Goal: Transaction & Acquisition: Purchase product/service

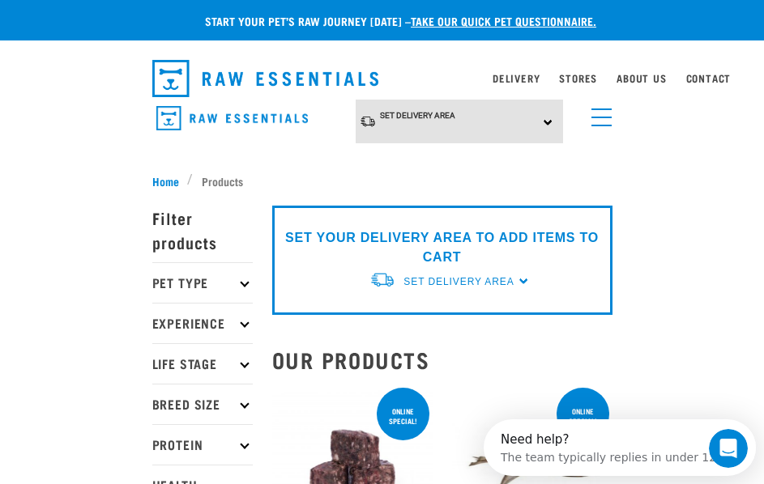
click at [223, 269] on p "Pet Type" at bounding box center [202, 282] width 100 height 40
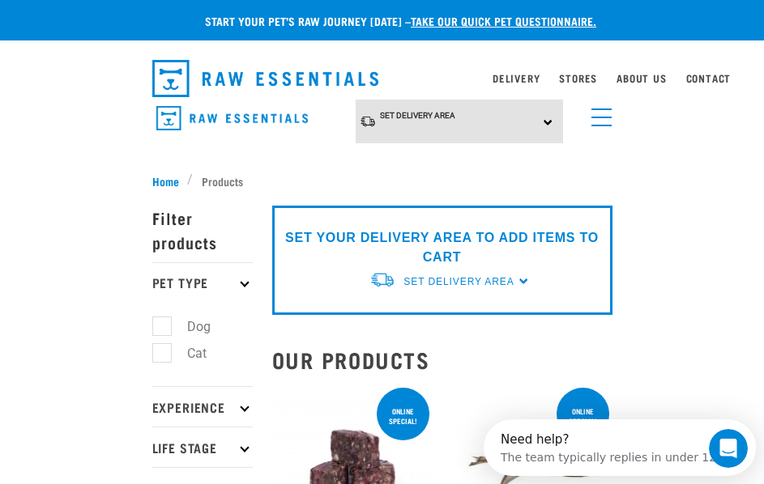
click at [166, 321] on label "Dog" at bounding box center [189, 327] width 56 height 20
click at [163, 321] on input "Dog" at bounding box center [157, 324] width 11 height 11
checkbox input "true"
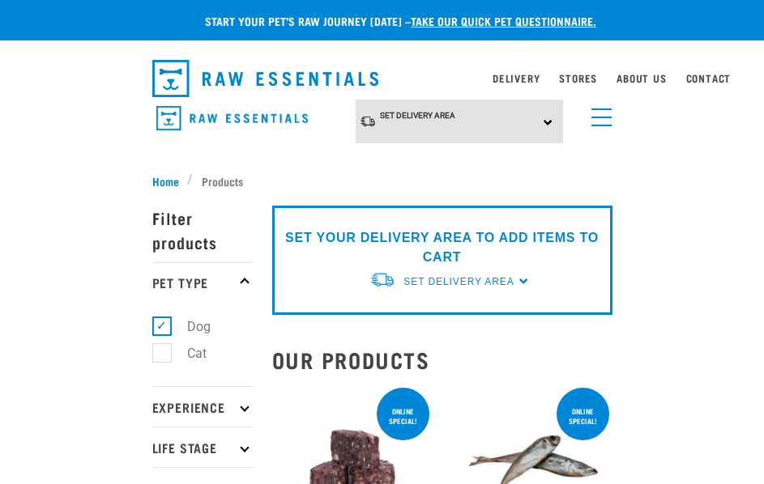
click at [602, 120] on link "menu" at bounding box center [597, 113] width 29 height 29
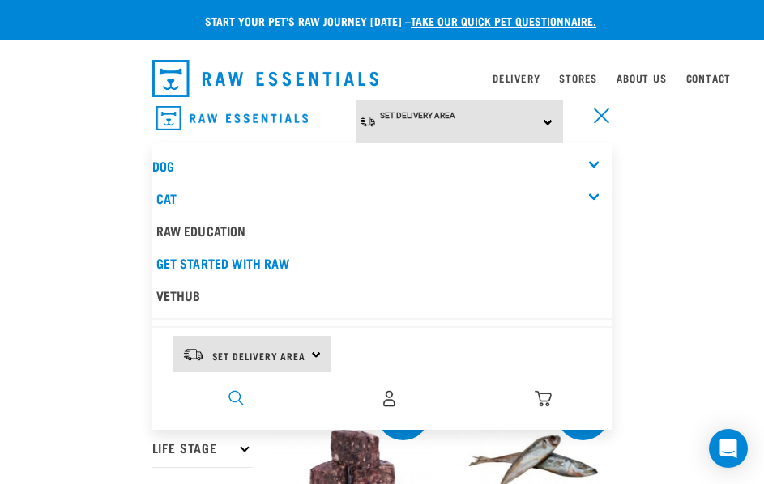
click at [235, 390] on img "dropdown navigation" at bounding box center [235, 397] width 15 height 15
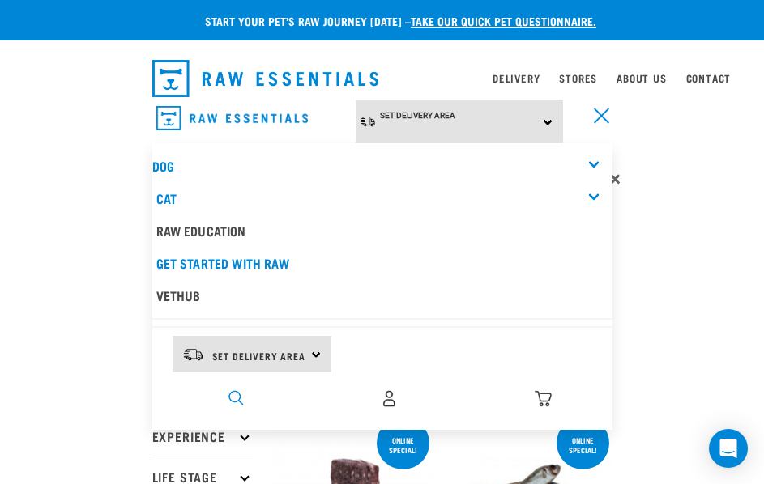
click at [231, 398] on img "dropdown navigation" at bounding box center [235, 397] width 15 height 15
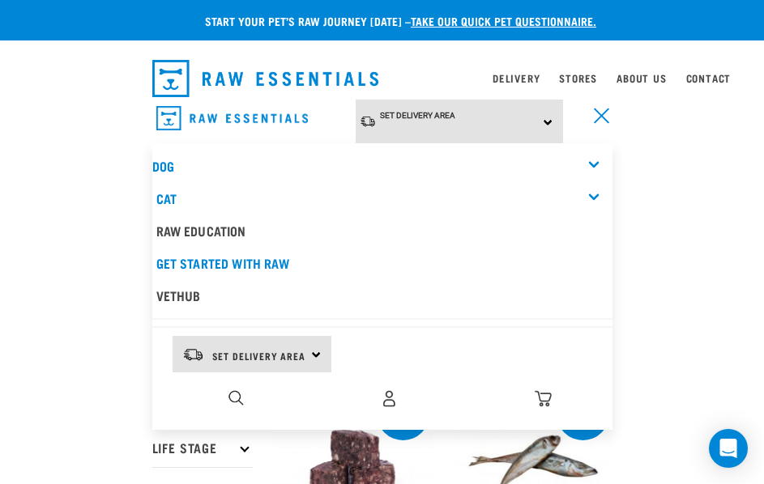
click at [206, 394] on div "0" at bounding box center [389, 399] width 445 height 36
click at [225, 396] on div "0" at bounding box center [389, 399] width 445 height 36
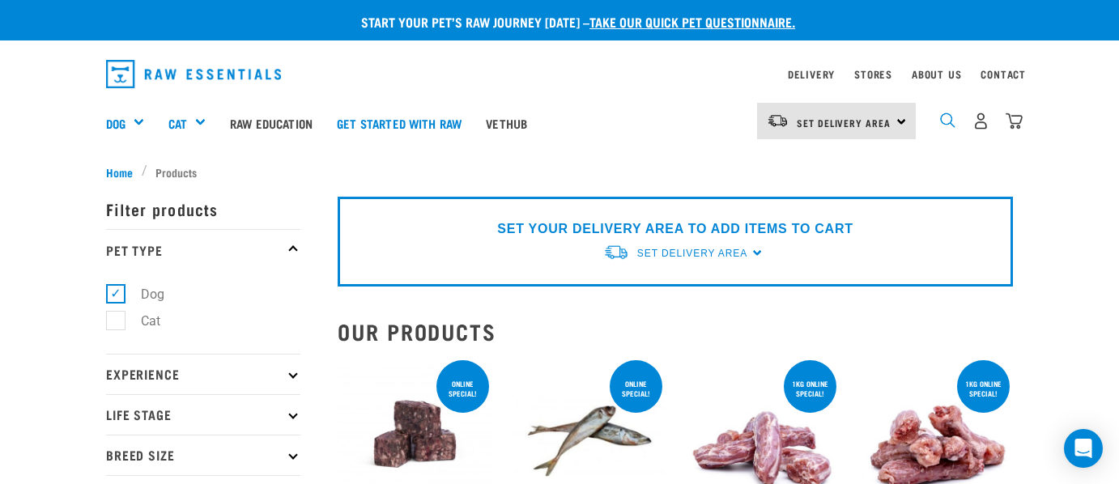
click at [763, 122] on img "dropdown navigation" at bounding box center [947, 120] width 15 height 15
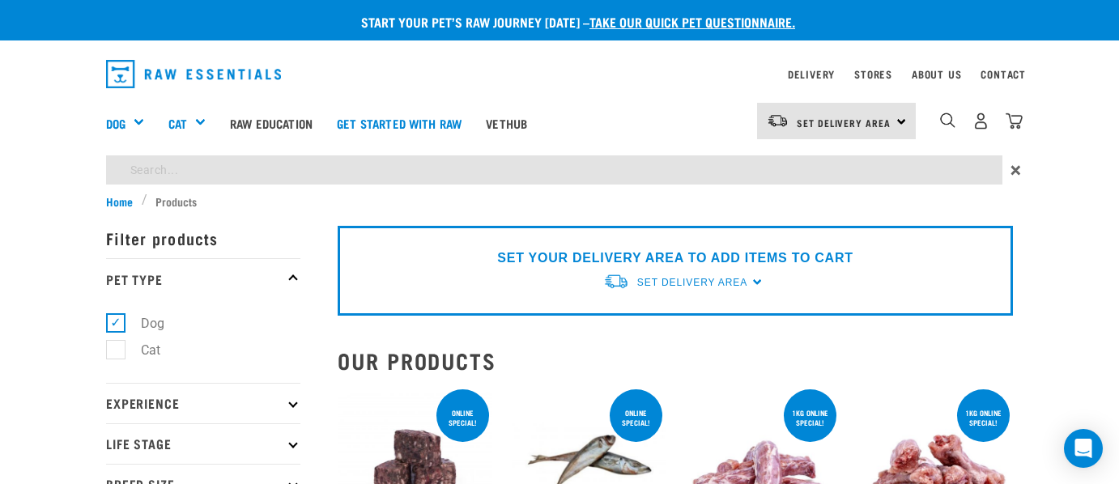
click at [332, 184] on input "search" at bounding box center [554, 169] width 896 height 29
type input "venison"
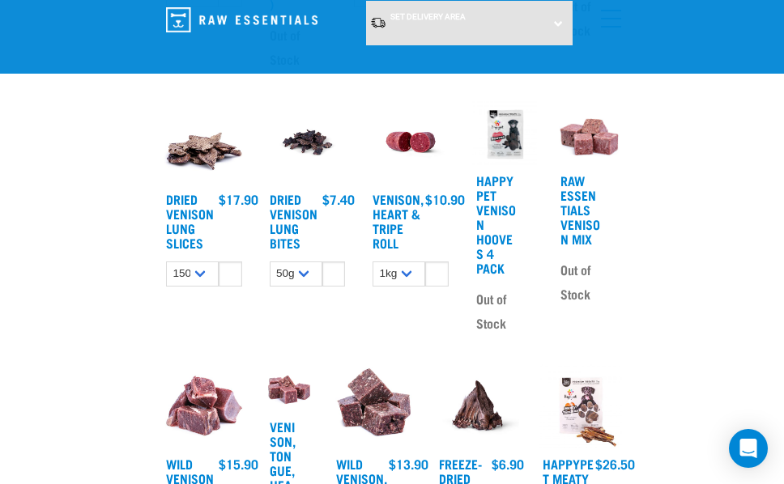
scroll to position [1134, 0]
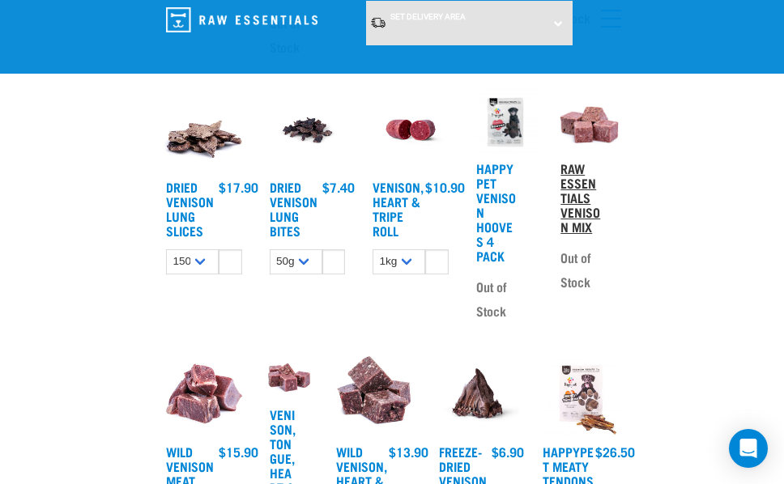
click at [581, 216] on link "Raw Essentials Venison Mix" at bounding box center [580, 197] width 40 height 66
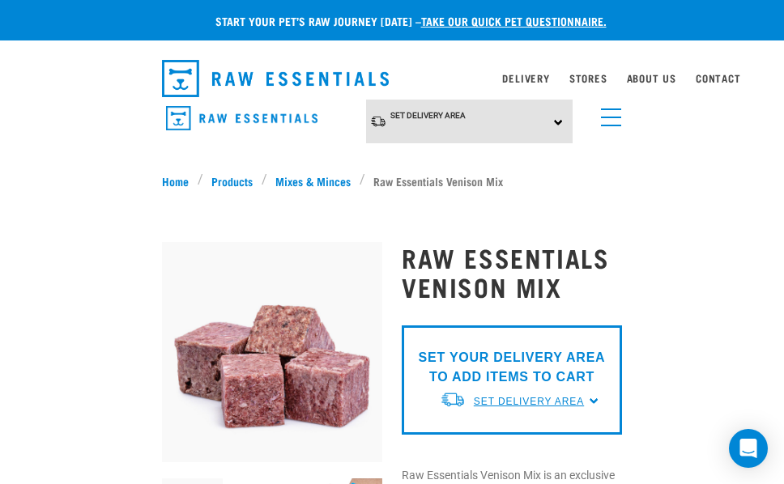
click at [576, 407] on span "Set Delivery Area" at bounding box center [529, 401] width 110 height 11
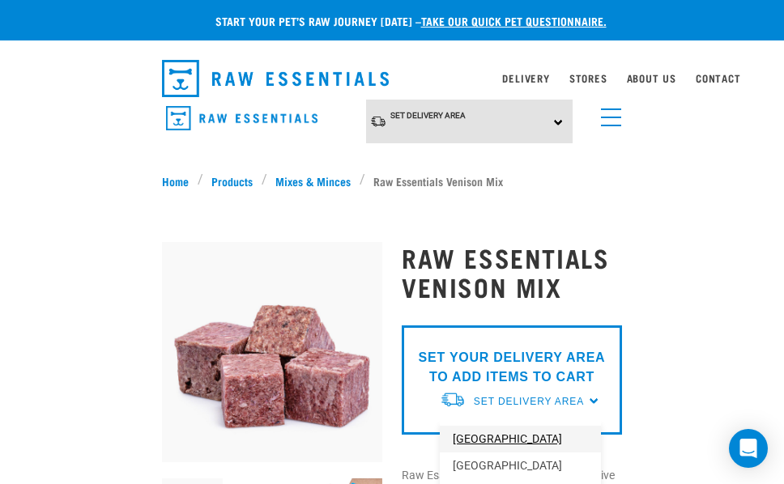
click at [483, 433] on link "[GEOGRAPHIC_DATA]" at bounding box center [520, 439] width 161 height 27
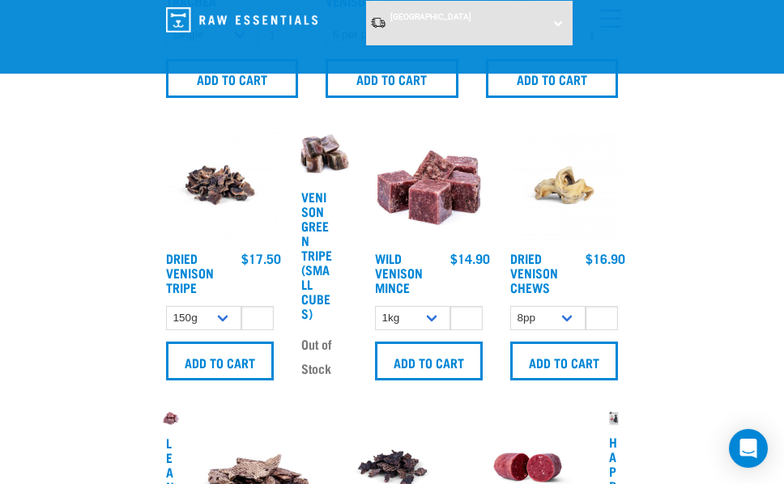
scroll to position [1377, 0]
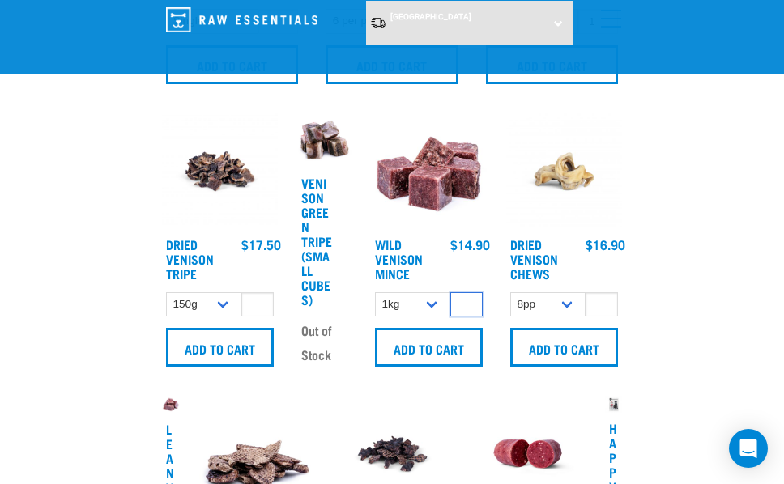
type input "0"
click at [469, 306] on input "0" at bounding box center [466, 304] width 32 height 25
click at [424, 306] on select "1kg" at bounding box center [412, 304] width 75 height 25
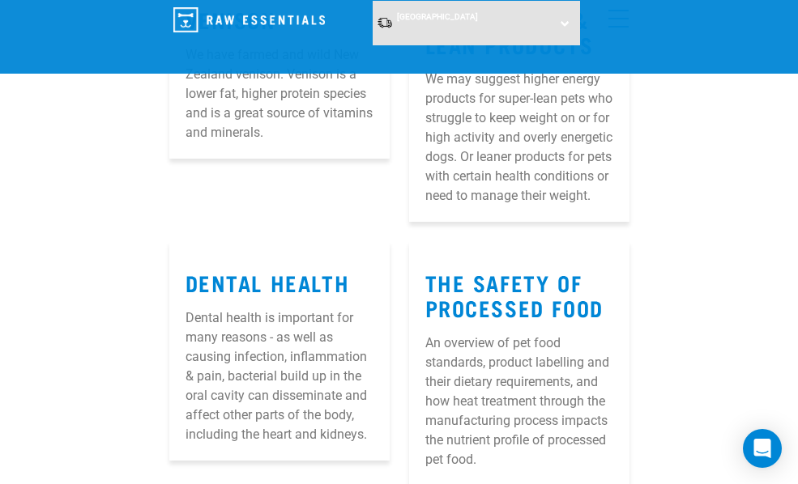
scroll to position [10122, 0]
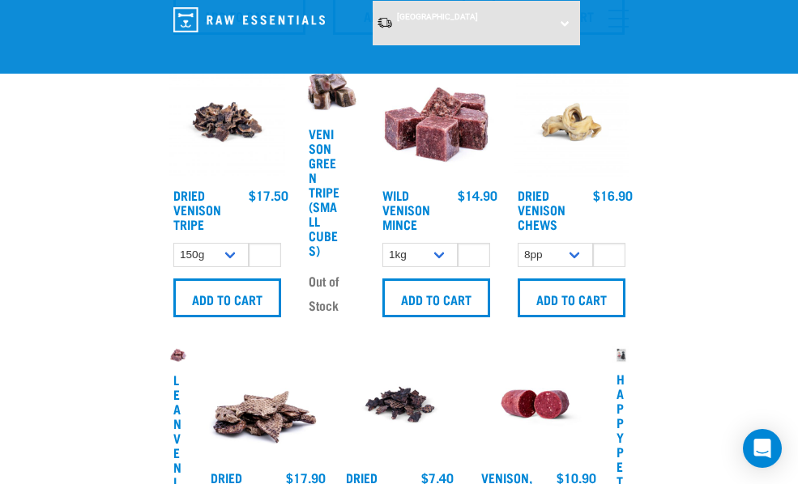
scroll to position [1458, 0]
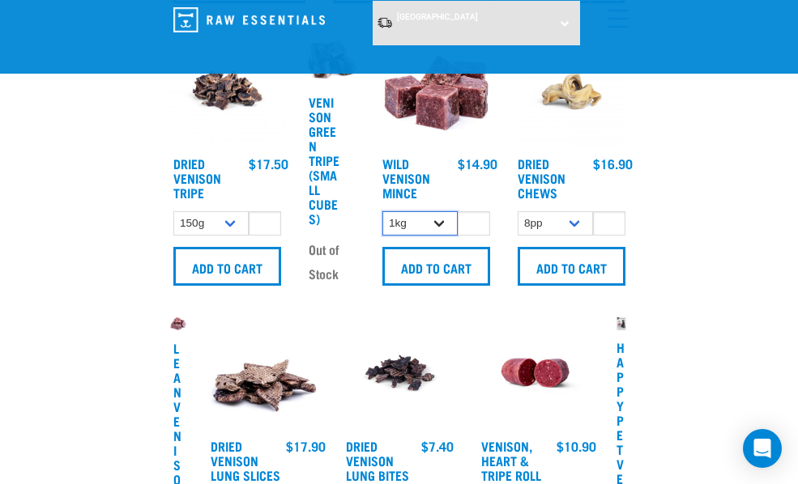
click at [435, 225] on select "1kg" at bounding box center [419, 223] width 75 height 25
click at [472, 225] on input "-1" at bounding box center [474, 223] width 32 height 25
click at [474, 220] on input "0" at bounding box center [474, 223] width 32 height 25
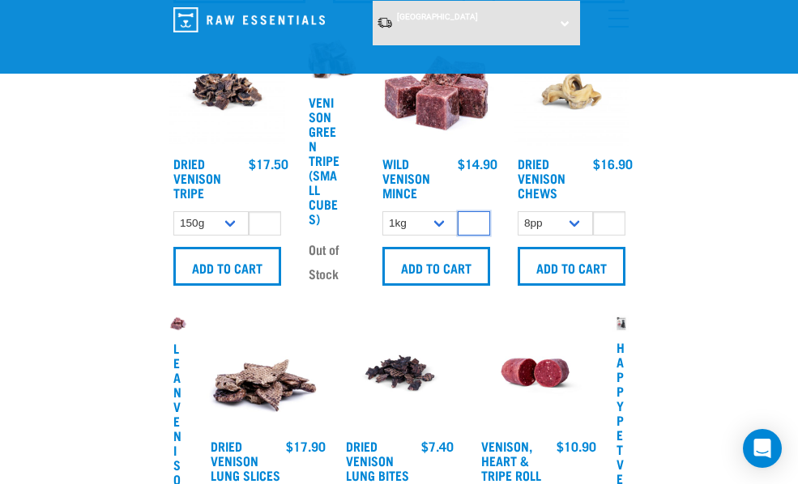
click at [474, 220] on input "1" at bounding box center [474, 223] width 32 height 25
click at [474, 220] on input "2" at bounding box center [474, 223] width 32 height 25
type input "3"
click at [474, 220] on input "3" at bounding box center [474, 223] width 32 height 25
click at [466, 221] on input "3" at bounding box center [474, 223] width 32 height 25
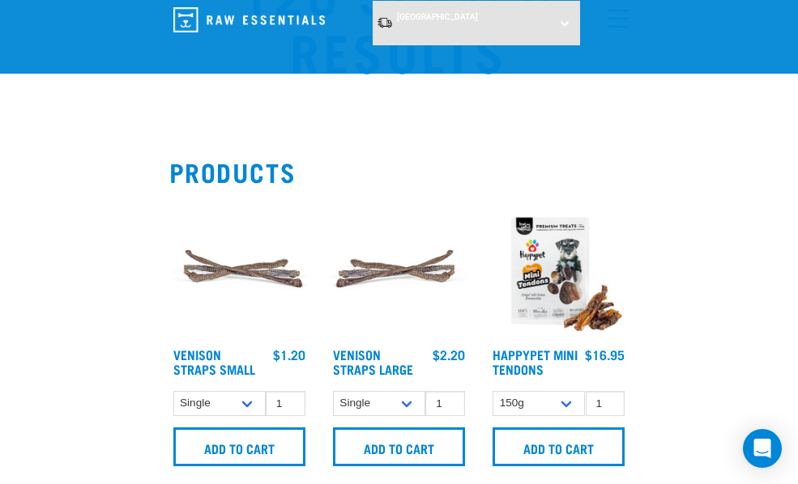
scroll to position [0, 0]
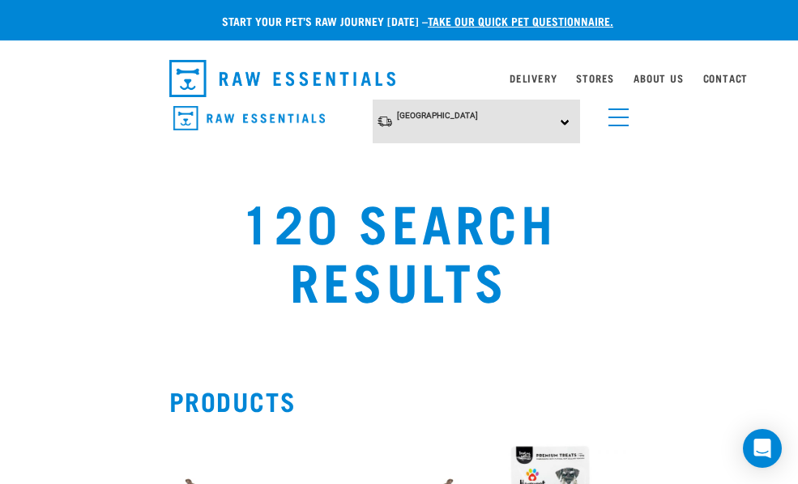
click at [613, 130] on div "North Island North Island South Island" at bounding box center [399, 122] width 460 height 45
click at [613, 121] on link "menu" at bounding box center [614, 113] width 29 height 29
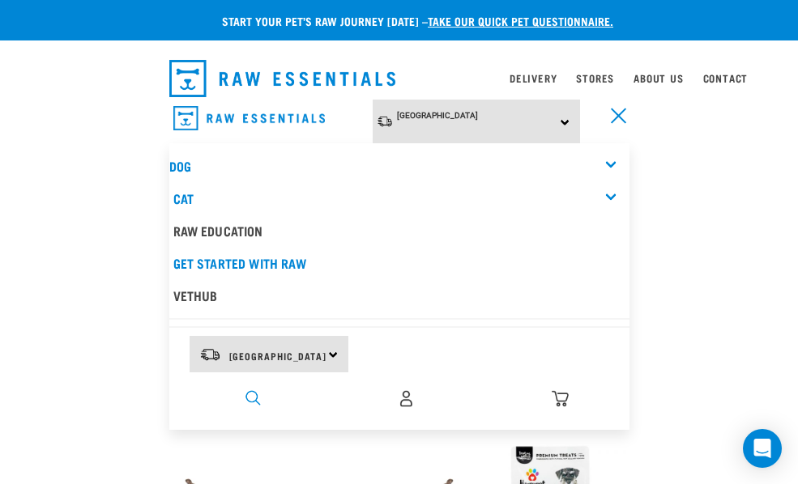
click at [246, 393] on img "dropdown navigation" at bounding box center [252, 397] width 15 height 15
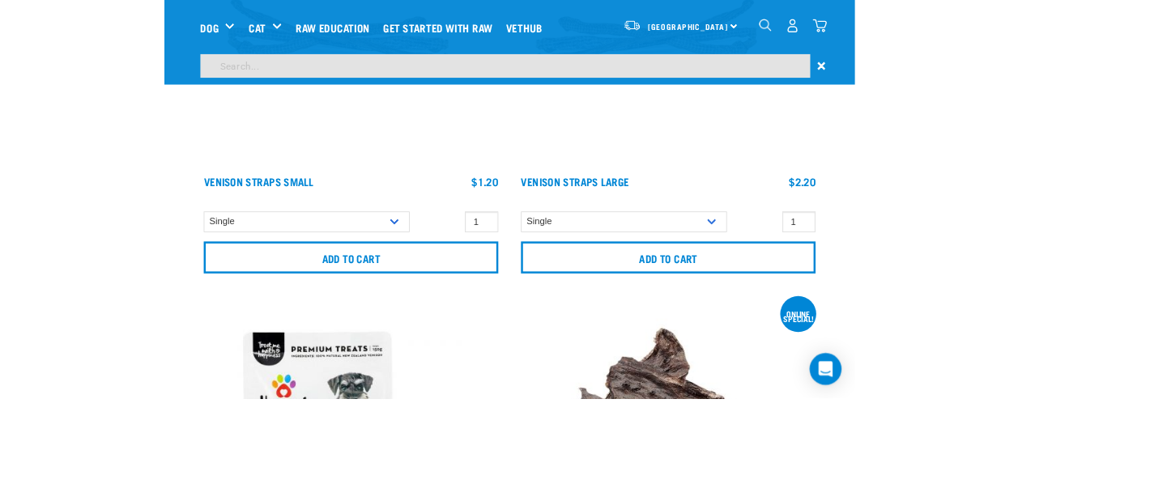
scroll to position [365, 0]
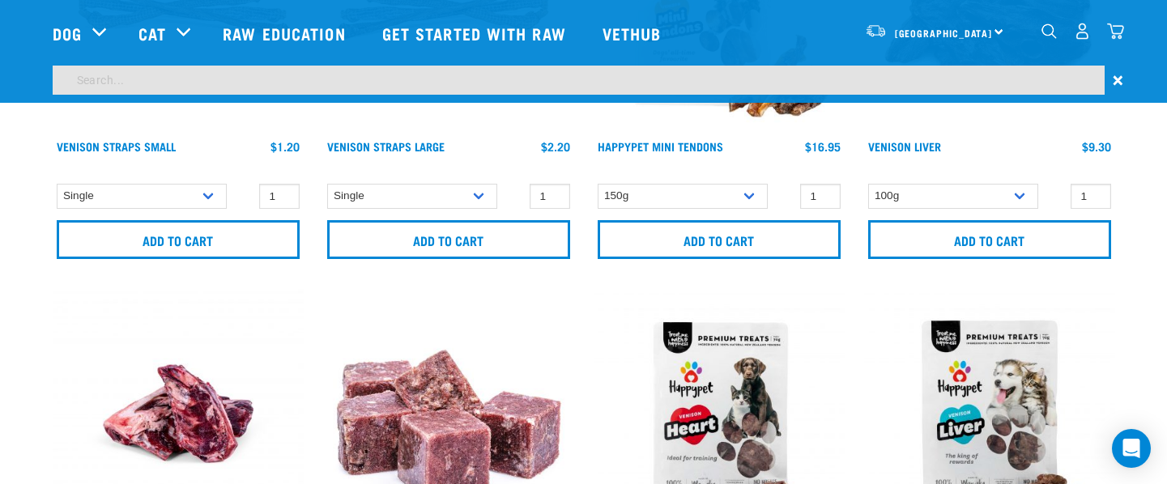
click at [243, 82] on input "search" at bounding box center [579, 80] width 1052 height 29
type input "venison, tripe"
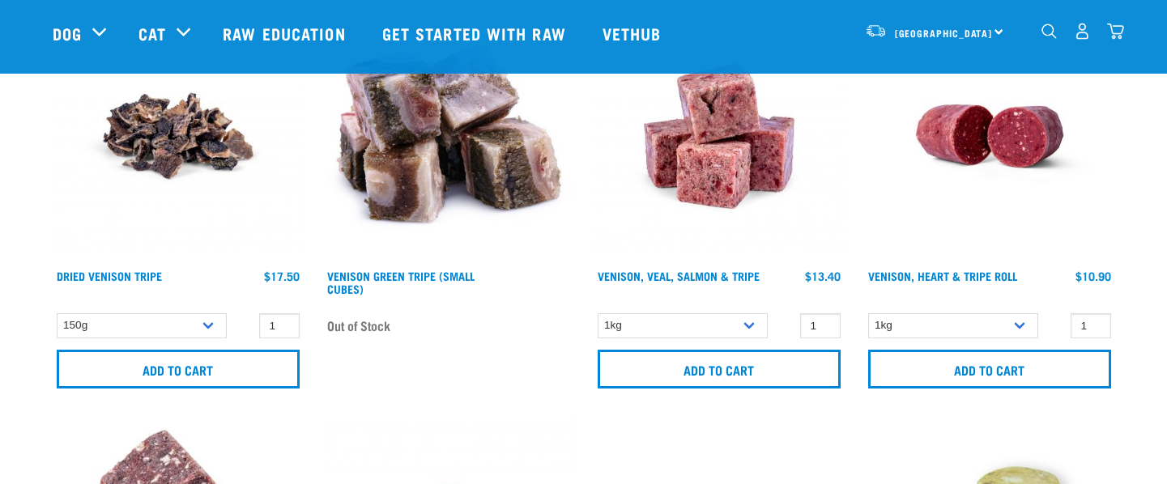
scroll to position [243, 0]
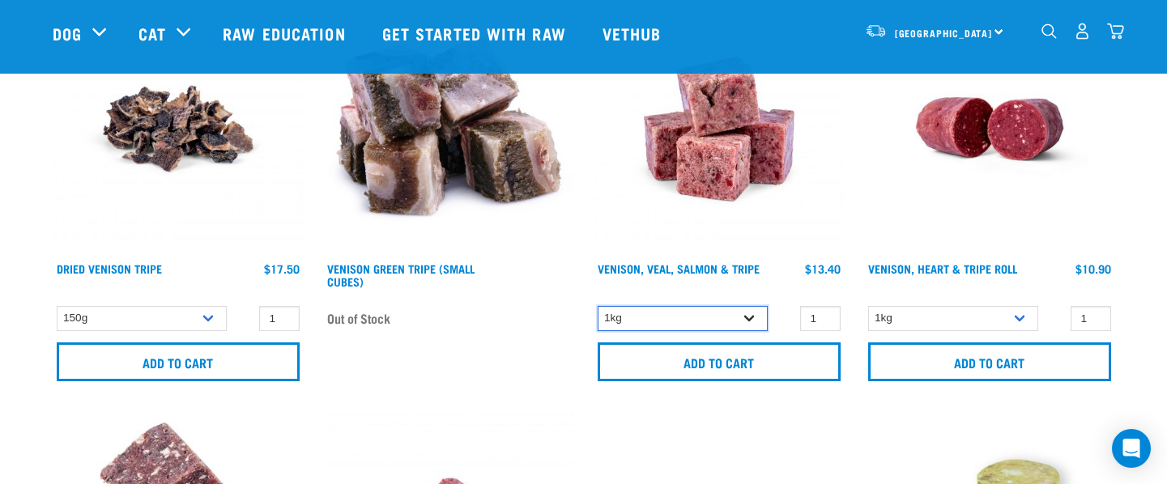
click at [747, 317] on select "1kg 3kg Bulk (18kg)" at bounding box center [683, 318] width 170 height 25
click at [598, 306] on select "1kg 3kg Bulk (18kg)" at bounding box center [683, 318] width 170 height 25
click at [751, 317] on select "1kg 3kg Bulk (18kg)" at bounding box center [683, 318] width 170 height 25
select select "62284"
click at [598, 306] on select "1kg 3kg Bulk (18kg)" at bounding box center [683, 318] width 170 height 25
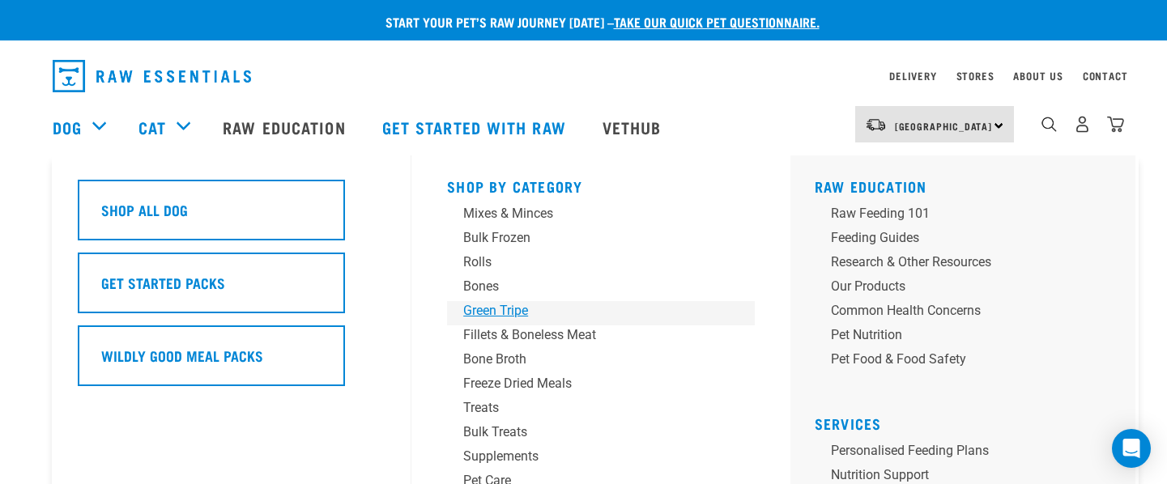
scroll to position [81, 0]
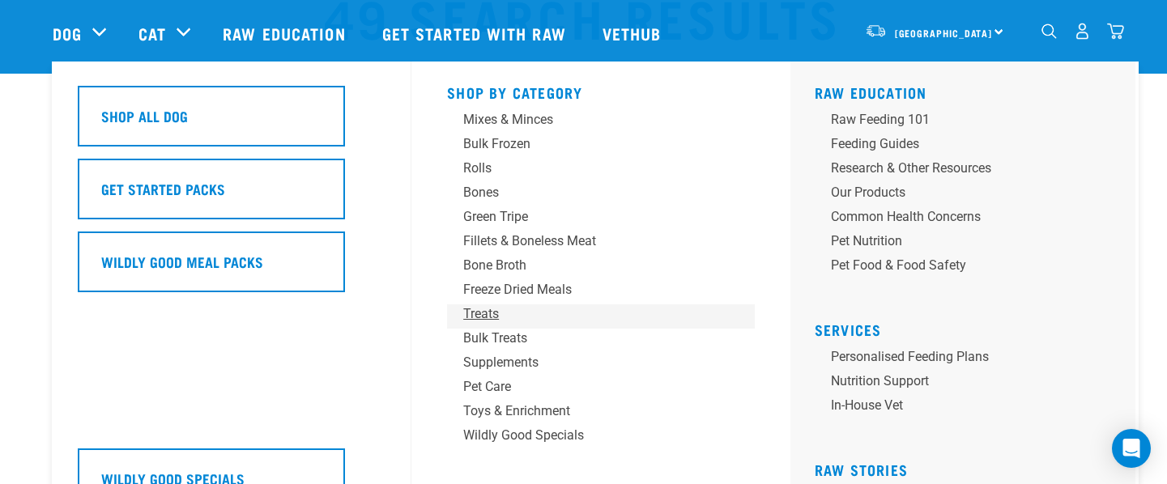
click at [479, 313] on div "Treats" at bounding box center [589, 313] width 253 height 19
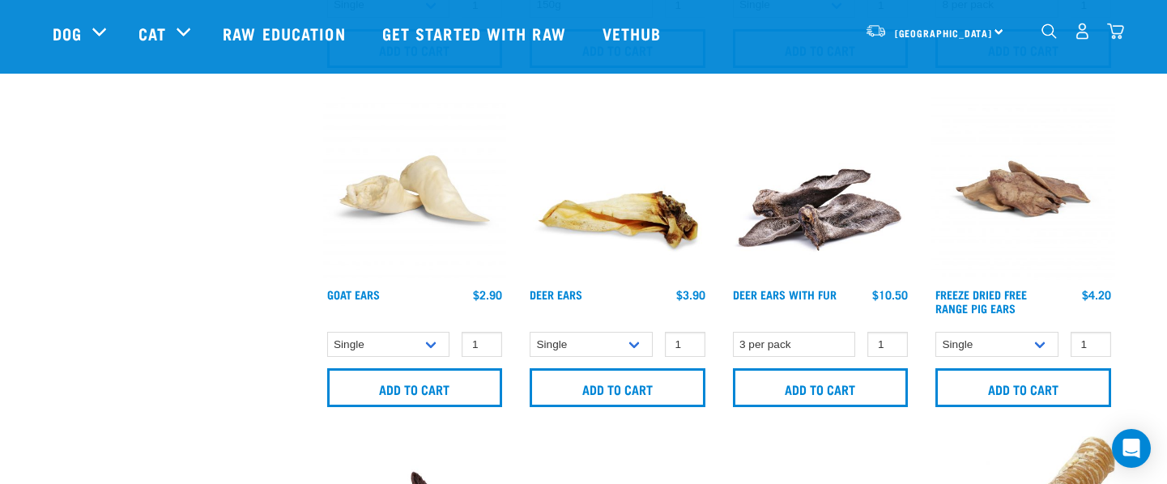
scroll to position [1458, 0]
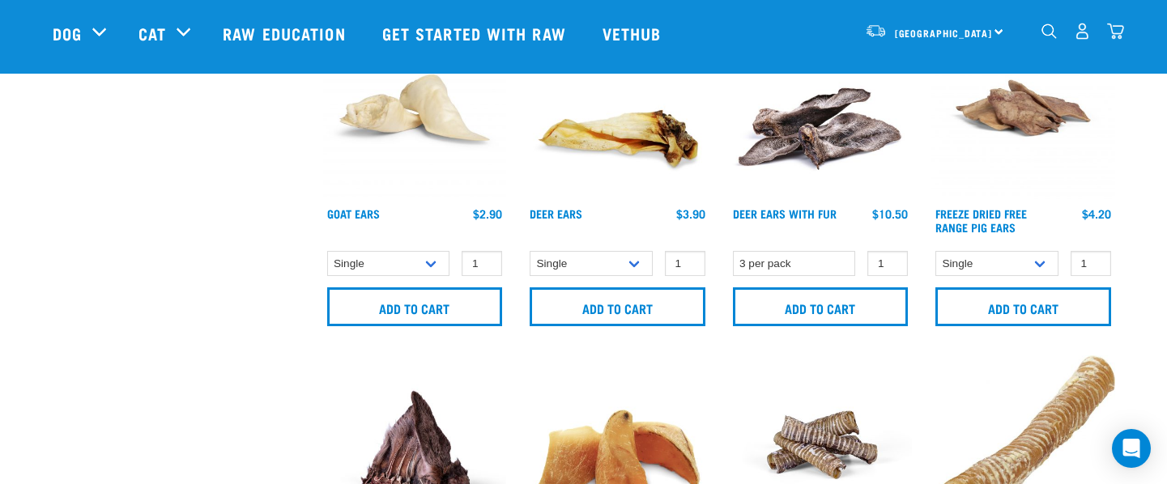
click at [9, 48] on nav "North Island North Island South Island Dog Shop All Dog Rolls Cat" at bounding box center [583, 33] width 1167 height 65
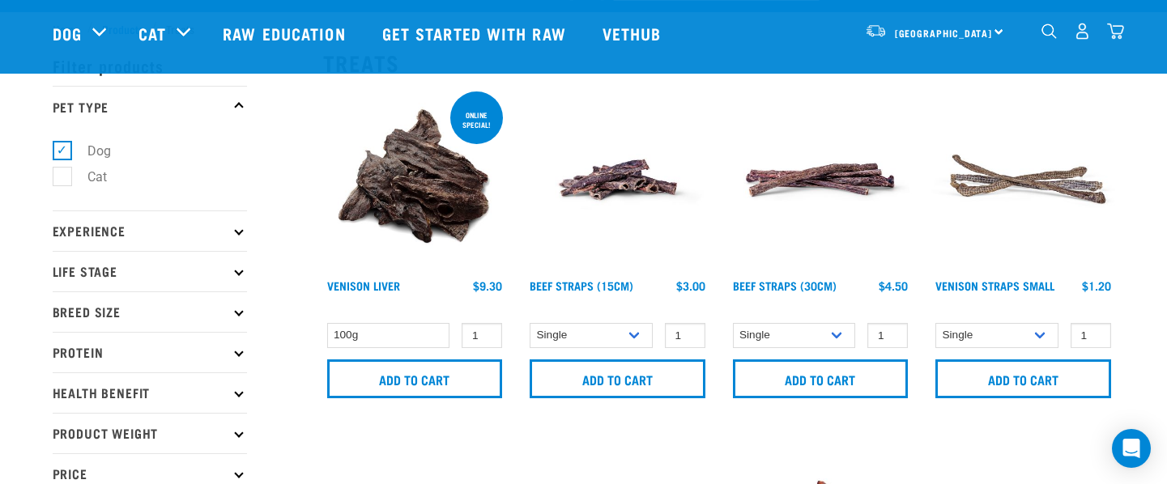
scroll to position [0, 0]
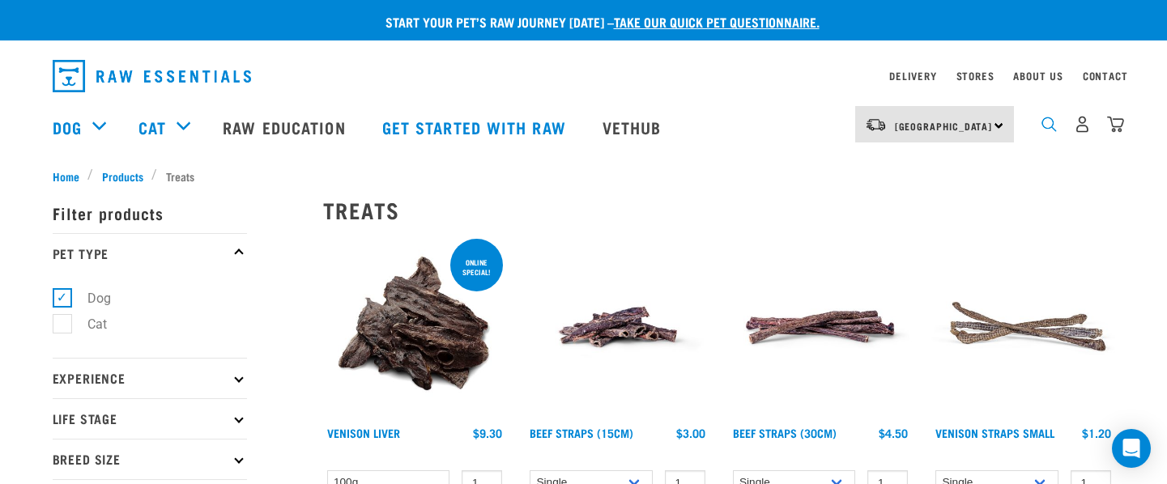
click at [1056, 132] on img "dropdown navigation" at bounding box center [1048, 124] width 15 height 15
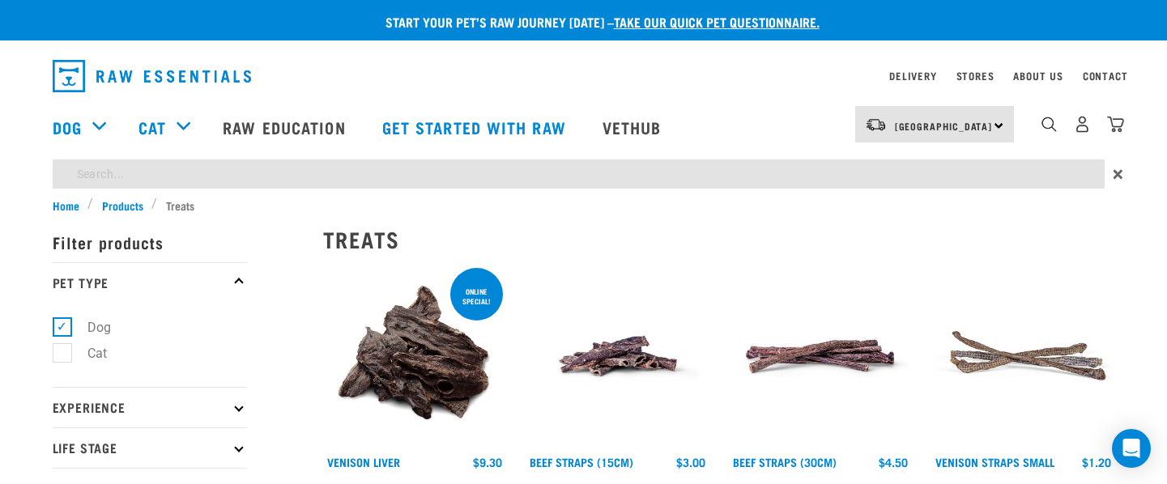
click at [270, 168] on input "search" at bounding box center [579, 174] width 1052 height 29
type input "deer ear"
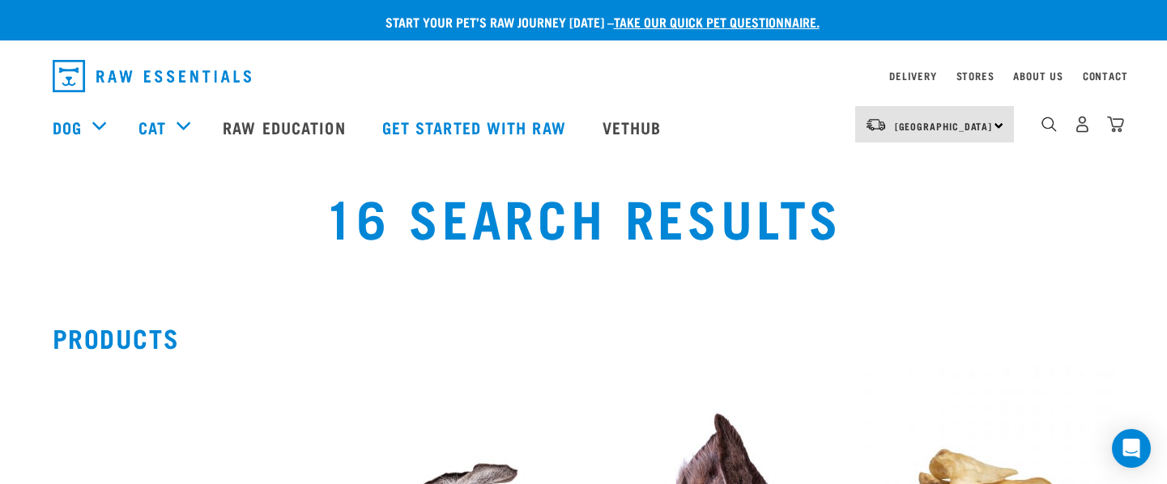
click at [1054, 138] on div "0" at bounding box center [1082, 124] width 83 height 36
click at [1049, 130] on img "dropdown navigation" at bounding box center [1048, 124] width 15 height 15
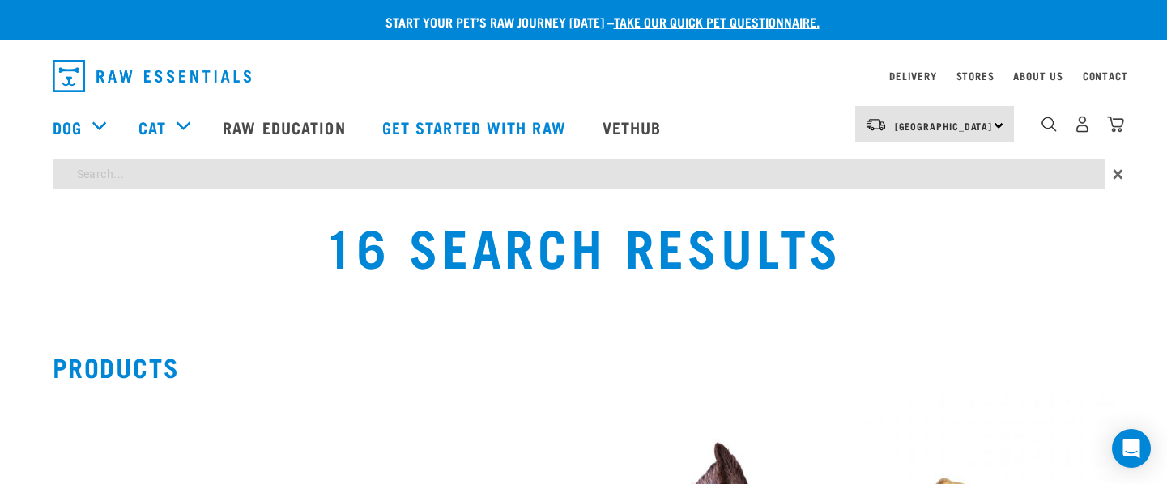
click at [219, 171] on input "search" at bounding box center [579, 174] width 1052 height 29
type input "deer"
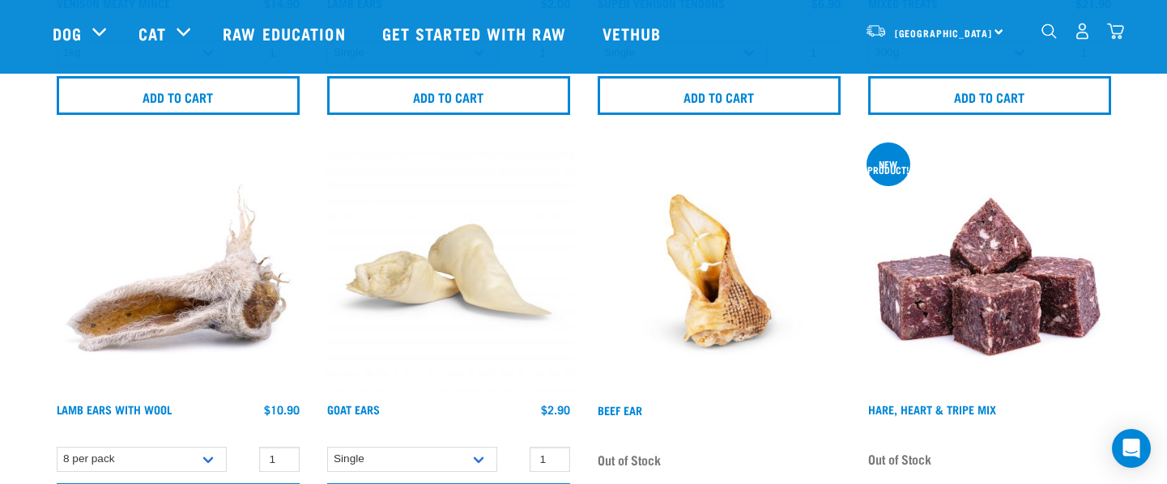
scroll to position [1701, 0]
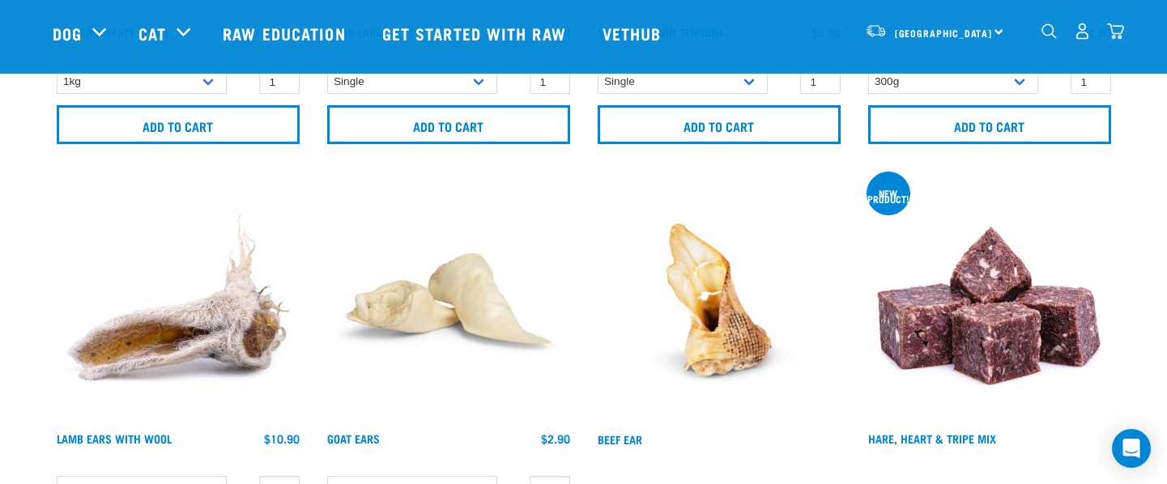
drag, startPoint x: 1041, startPoint y: 36, endPoint x: 1026, endPoint y: 40, distance: 15.1
click at [1041, 36] on div "dropdown navigation" at bounding box center [1049, 31] width 17 height 17
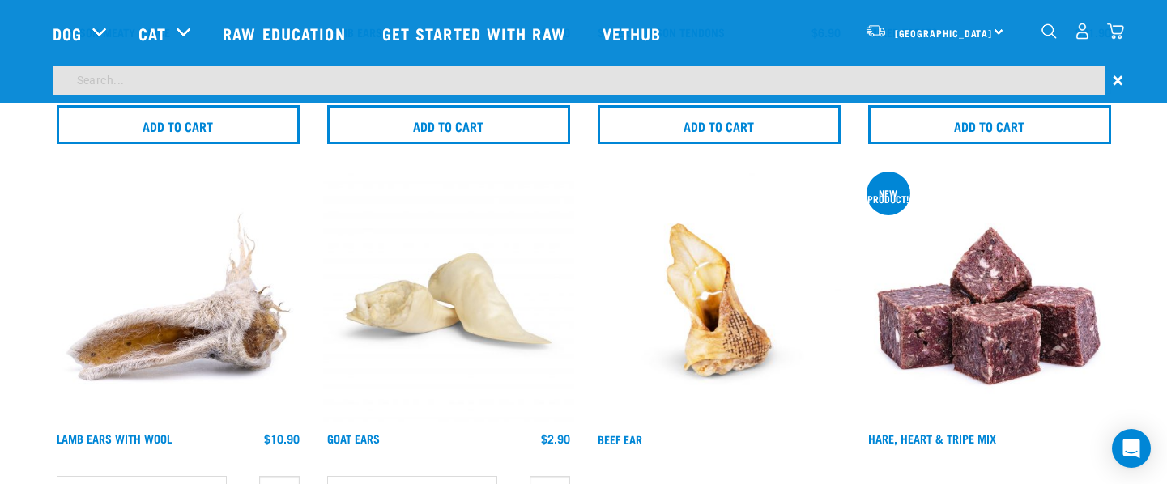
click at [693, 91] on input "search" at bounding box center [579, 80] width 1052 height 29
type input "venison, veal"
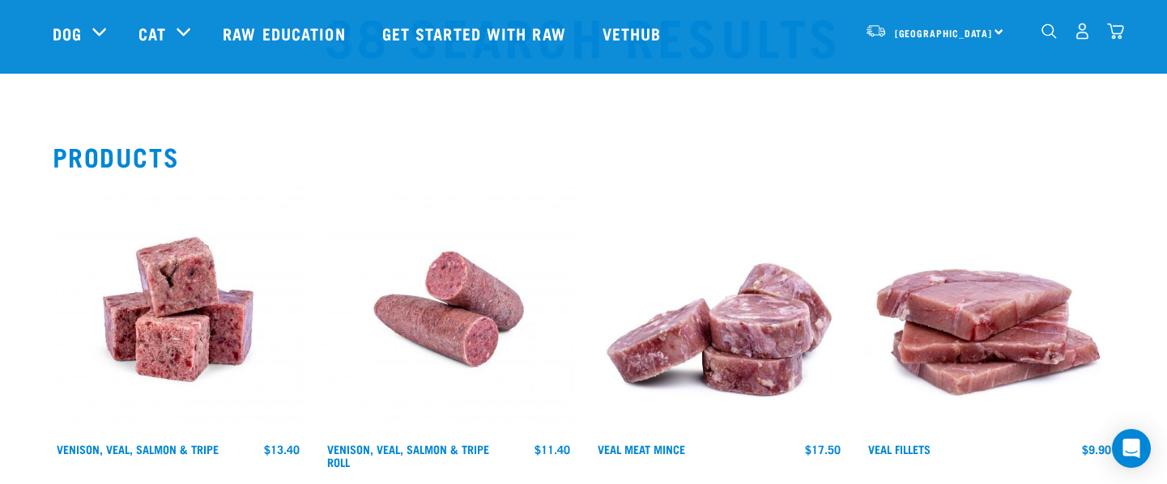
scroll to position [243, 0]
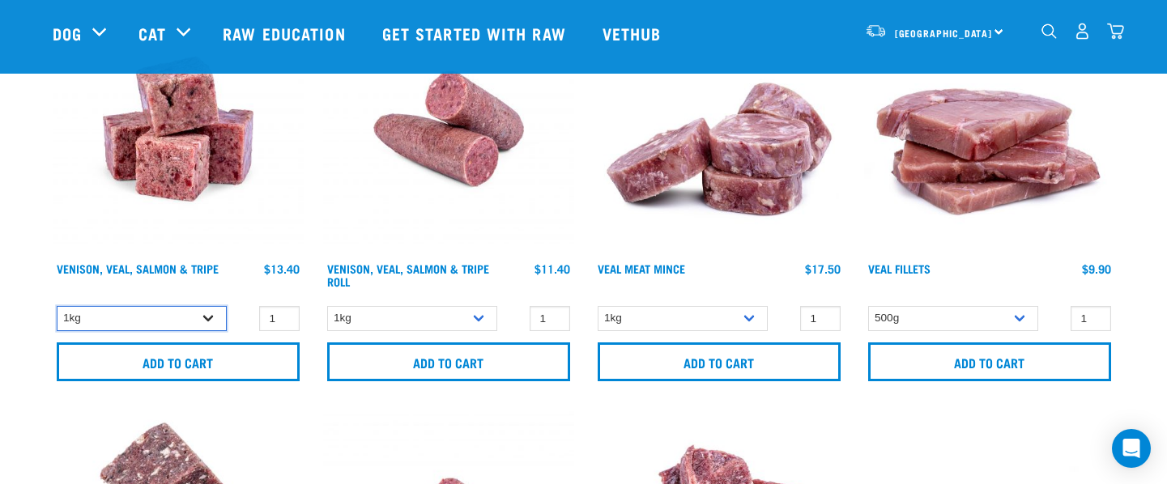
click at [205, 325] on select "1kg 3kg Bulk (18kg)" at bounding box center [142, 318] width 170 height 25
select select "327935"
click at [57, 306] on select "1kg 3kg Bulk (18kg)" at bounding box center [142, 318] width 170 height 25
